Goal: Information Seeking & Learning: Check status

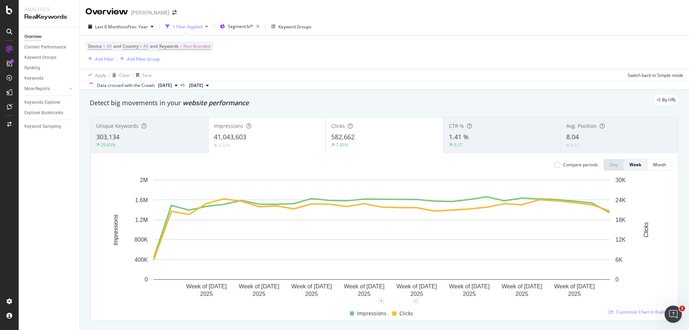
click at [275, 135] on div "41,043,603" at bounding box center [267, 136] width 107 height 9
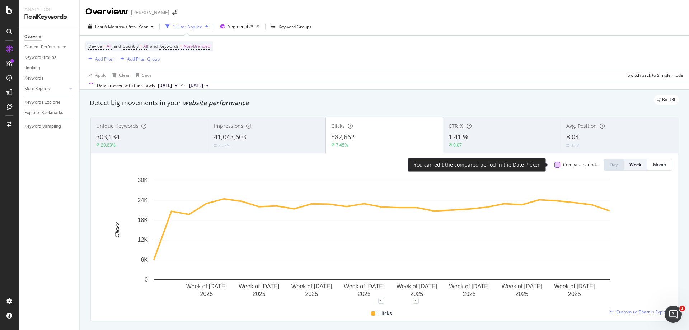
click at [554, 165] on div at bounding box center [557, 165] width 6 height 6
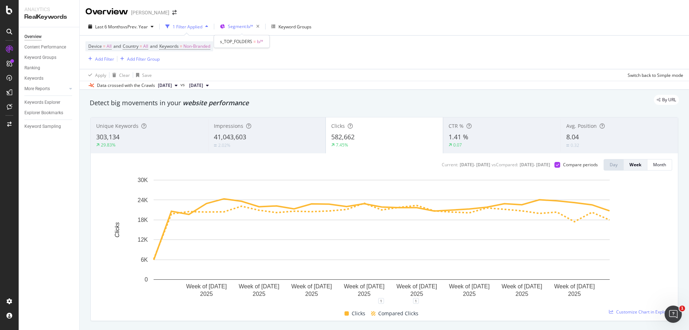
click at [248, 29] on span "Segment: b/*" at bounding box center [240, 26] width 25 height 6
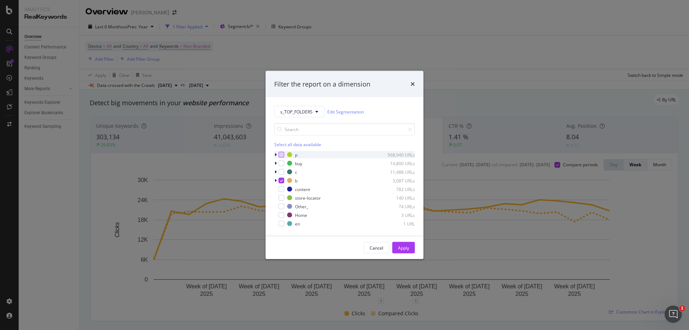
click at [282, 154] on div "modal" at bounding box center [281, 155] width 6 height 6
click at [282, 182] on icon "modal" at bounding box center [281, 181] width 3 height 4
click at [404, 246] on div "Apply" at bounding box center [403, 247] width 11 height 6
